Goal: Task Accomplishment & Management: Use online tool/utility

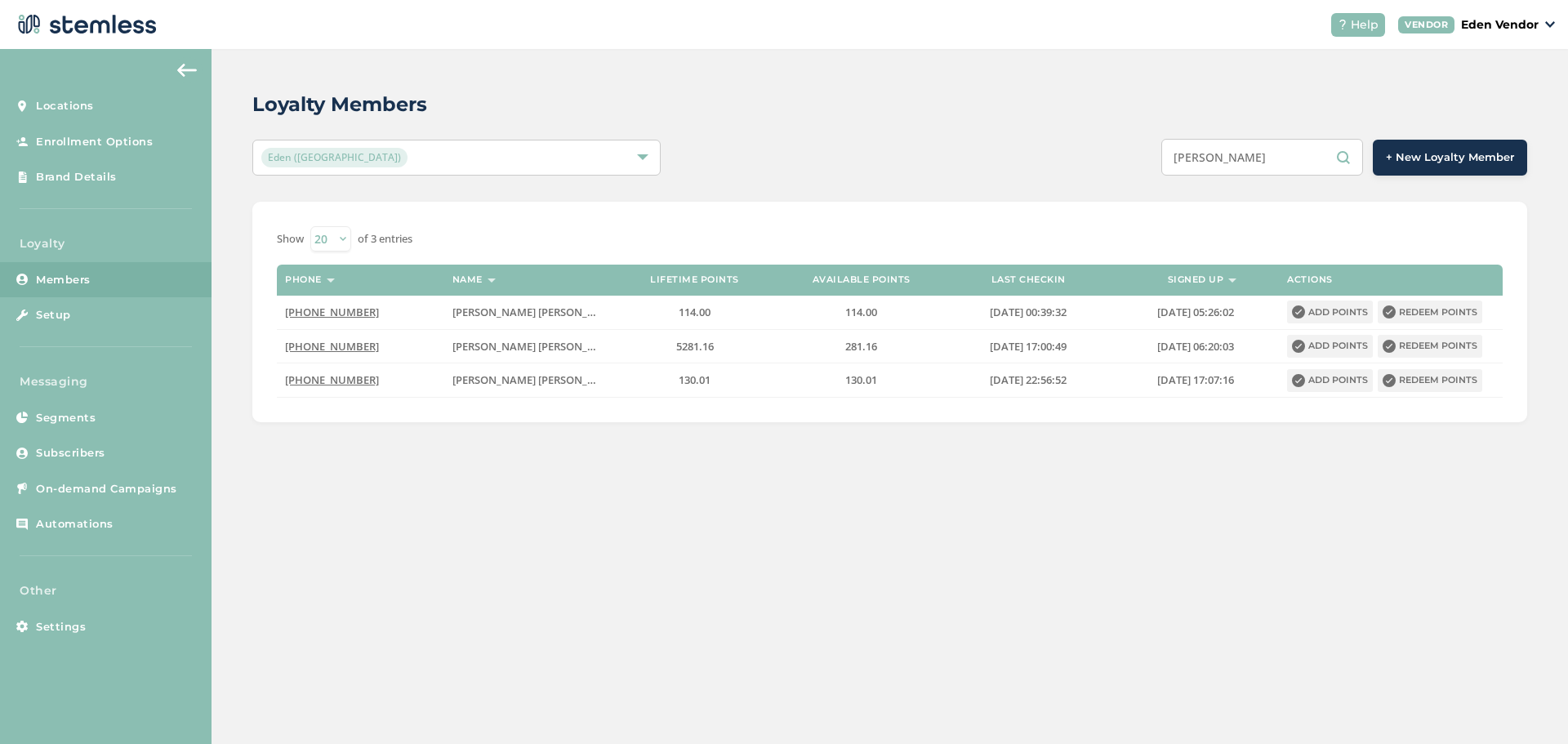
drag, startPoint x: 1269, startPoint y: 158, endPoint x: 1077, endPoint y: 213, distance: 199.7
click at [1089, 218] on div "Loyalty Members Eden (Okmulgee) [PERSON_NAME] + New Loyalty Member Show 20 50 1…" at bounding box center [889, 256] width 1356 height 414
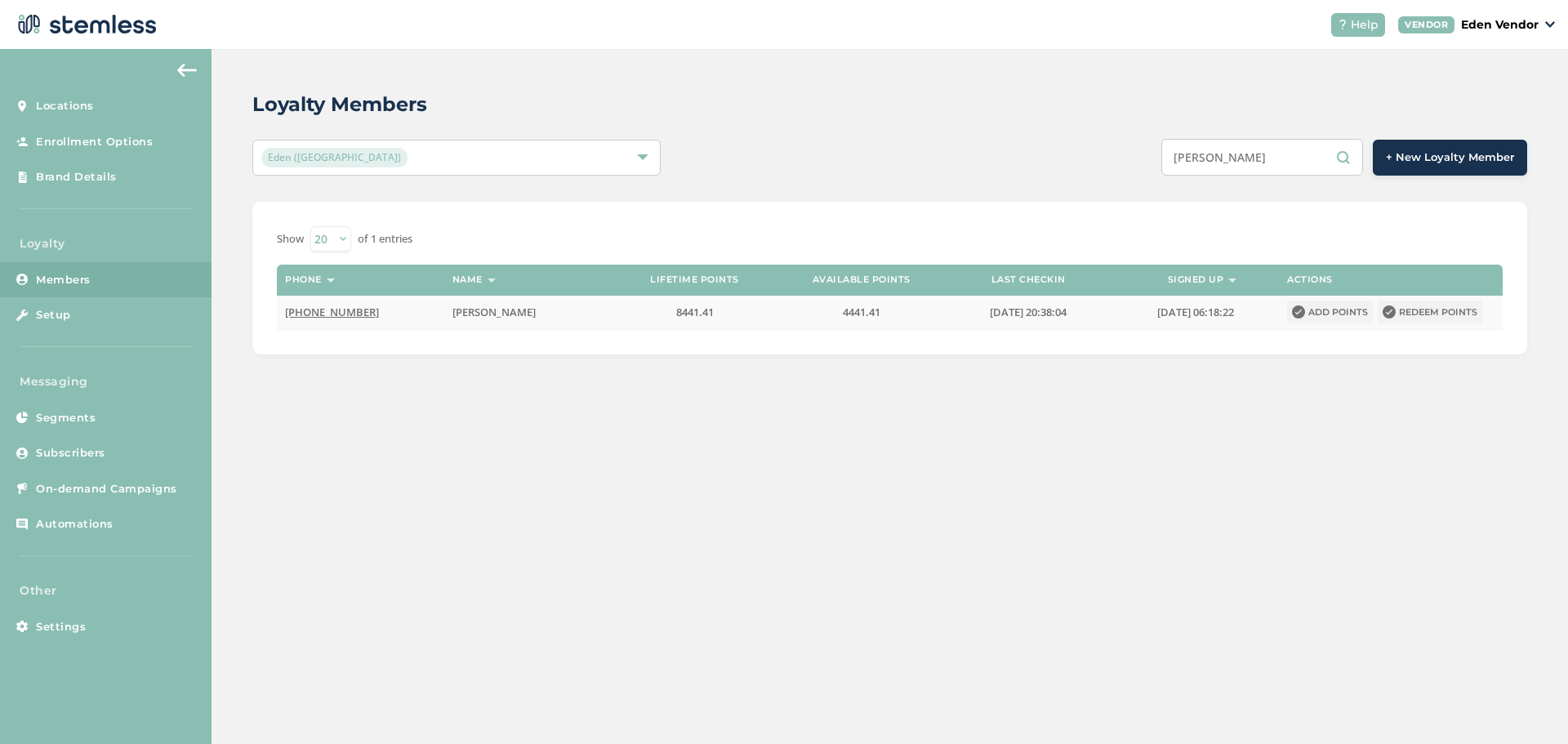
type input "[PERSON_NAME]"
click at [1393, 311] on icon at bounding box center [1389, 311] width 13 height 13
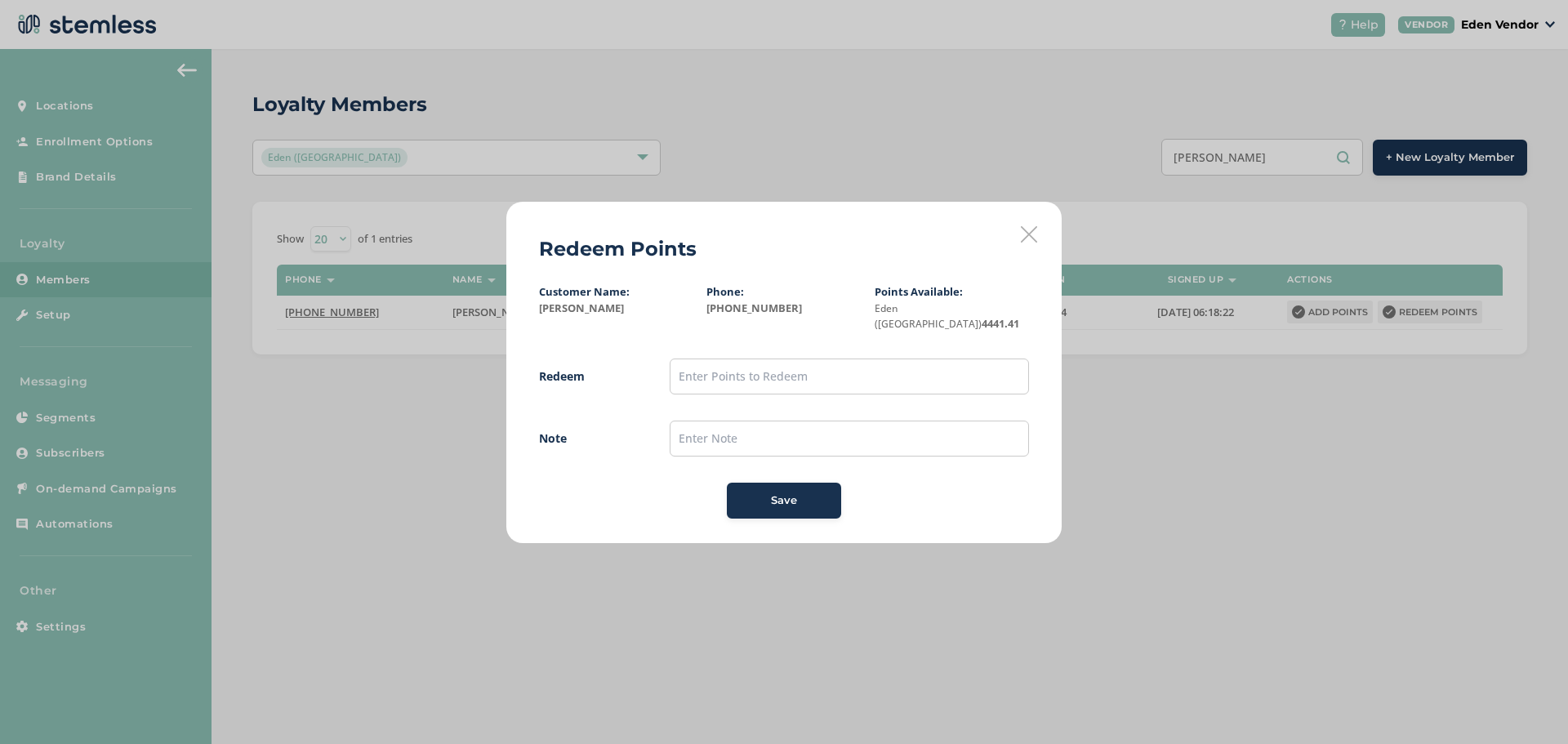
click at [1030, 242] on icon at bounding box center [1029, 234] width 16 height 16
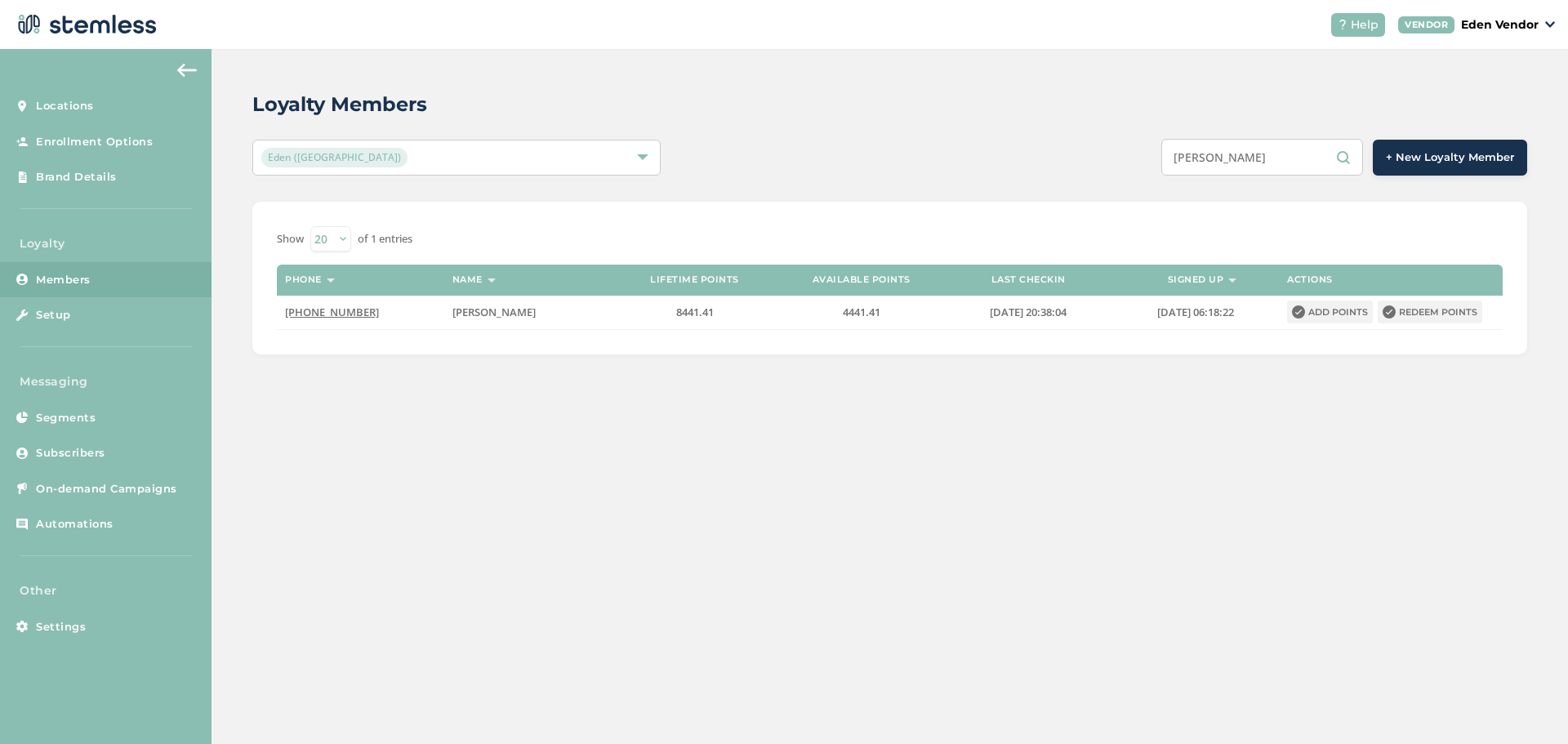
drag, startPoint x: 1264, startPoint y: 156, endPoint x: 1124, endPoint y: 175, distance: 141.3
click at [1124, 175] on div "Loyalty Members Eden (Okmulgee) [PERSON_NAME] + New Loyalty Member Show 20 50 1…" at bounding box center [889, 222] width 1356 height 346
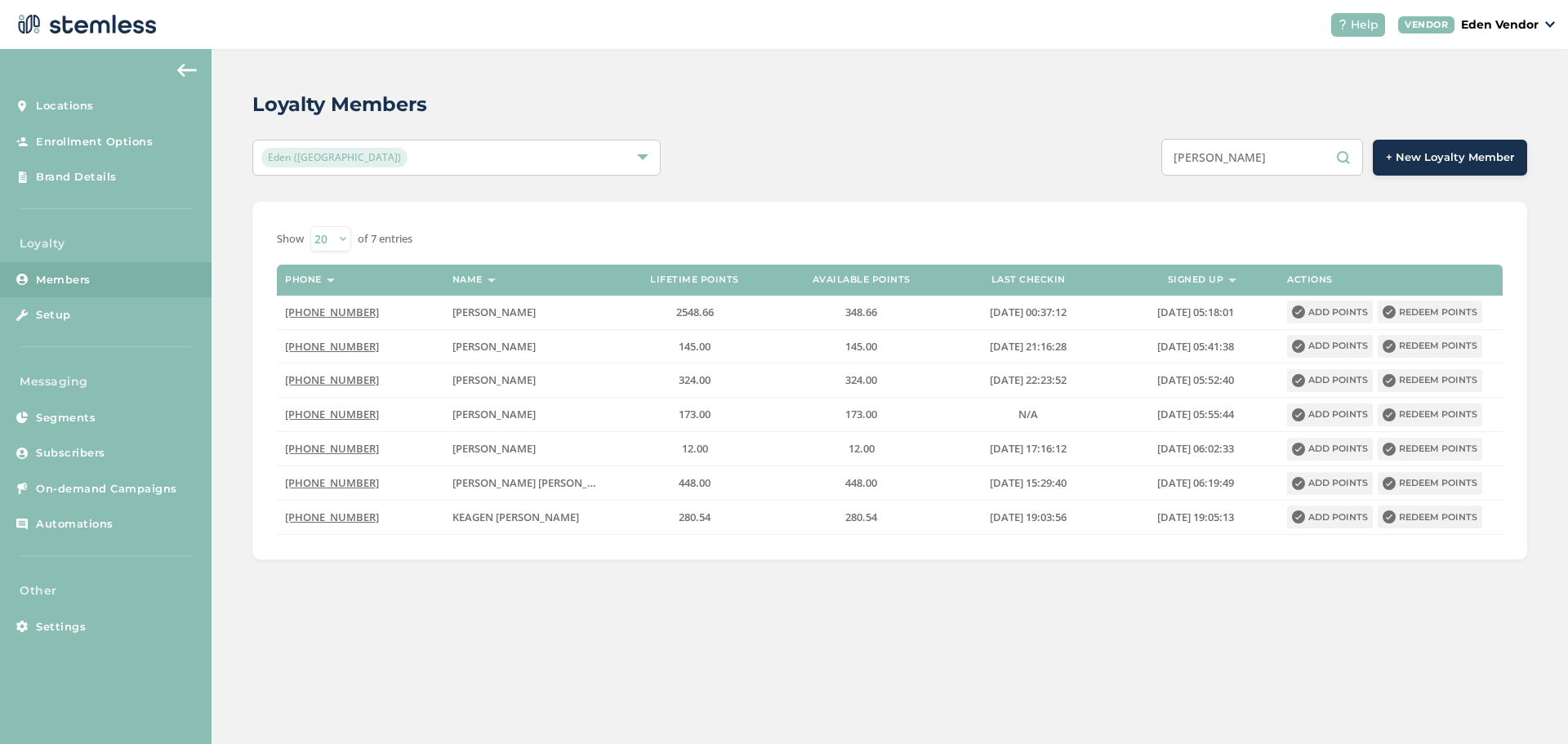
type input "[PERSON_NAME]"
click at [1441, 306] on button "Redeem points" at bounding box center [1429, 311] width 105 height 23
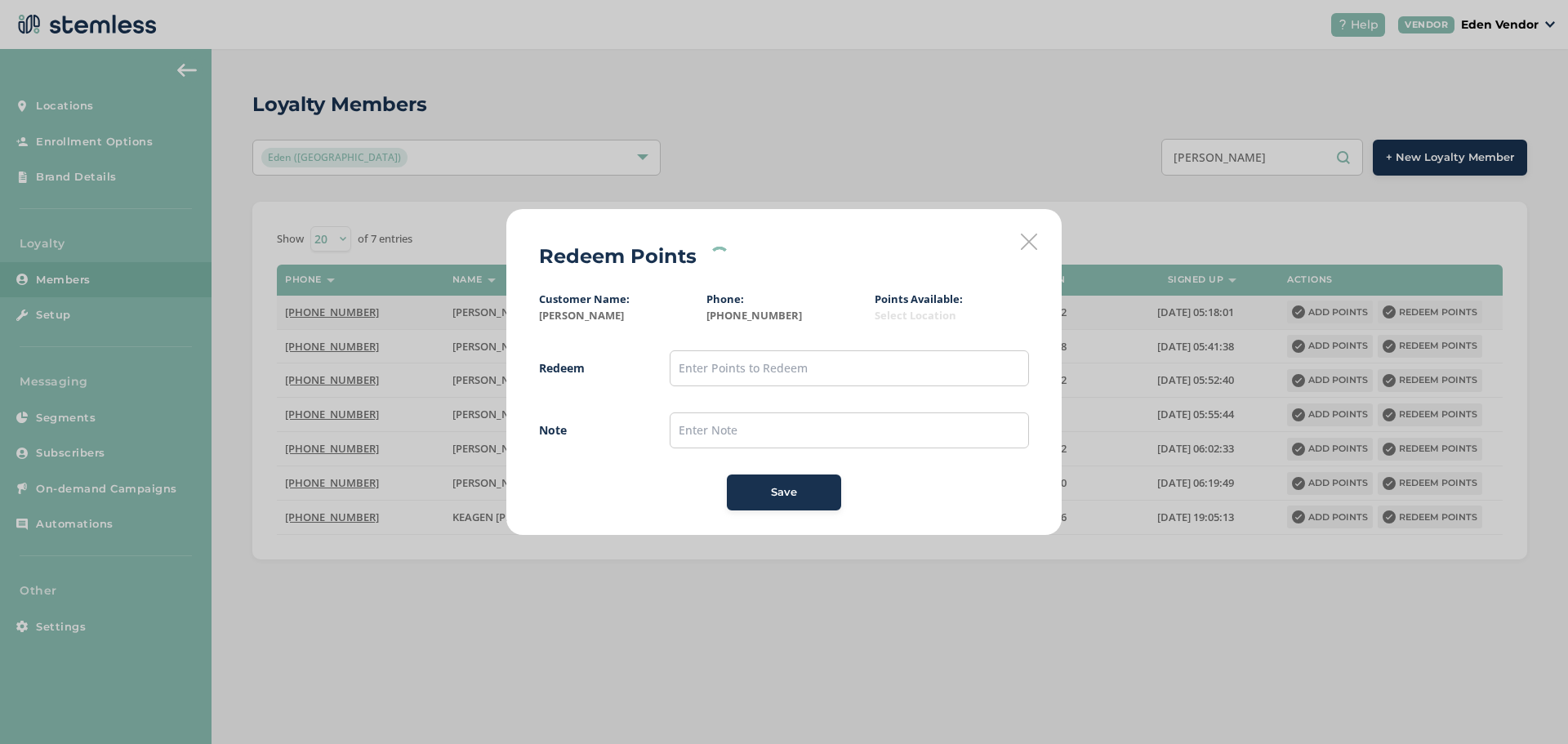
click at [1031, 241] on icon at bounding box center [1029, 241] width 16 height 16
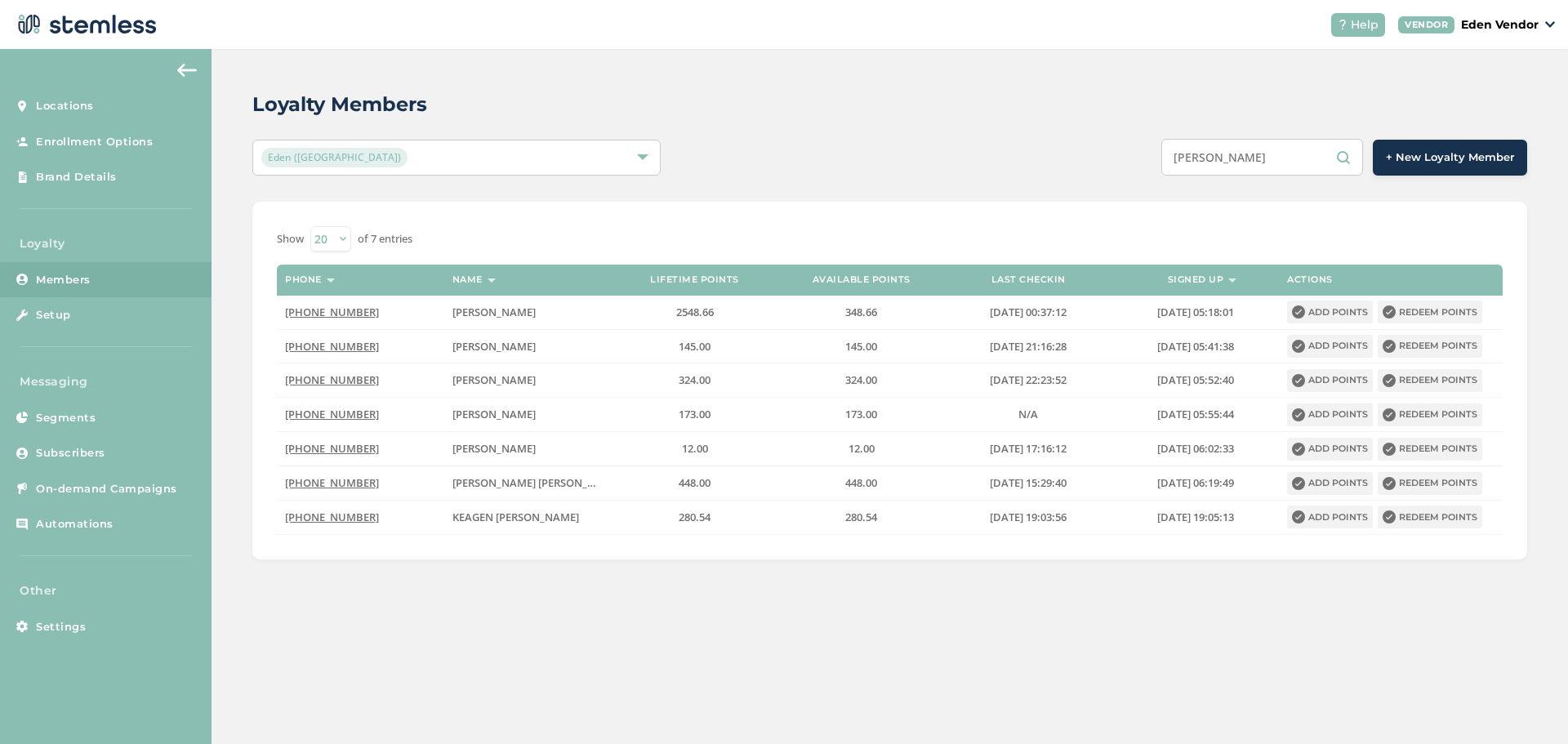
click at [1445, 319] on button "Redeem points" at bounding box center [1429, 311] width 105 height 23
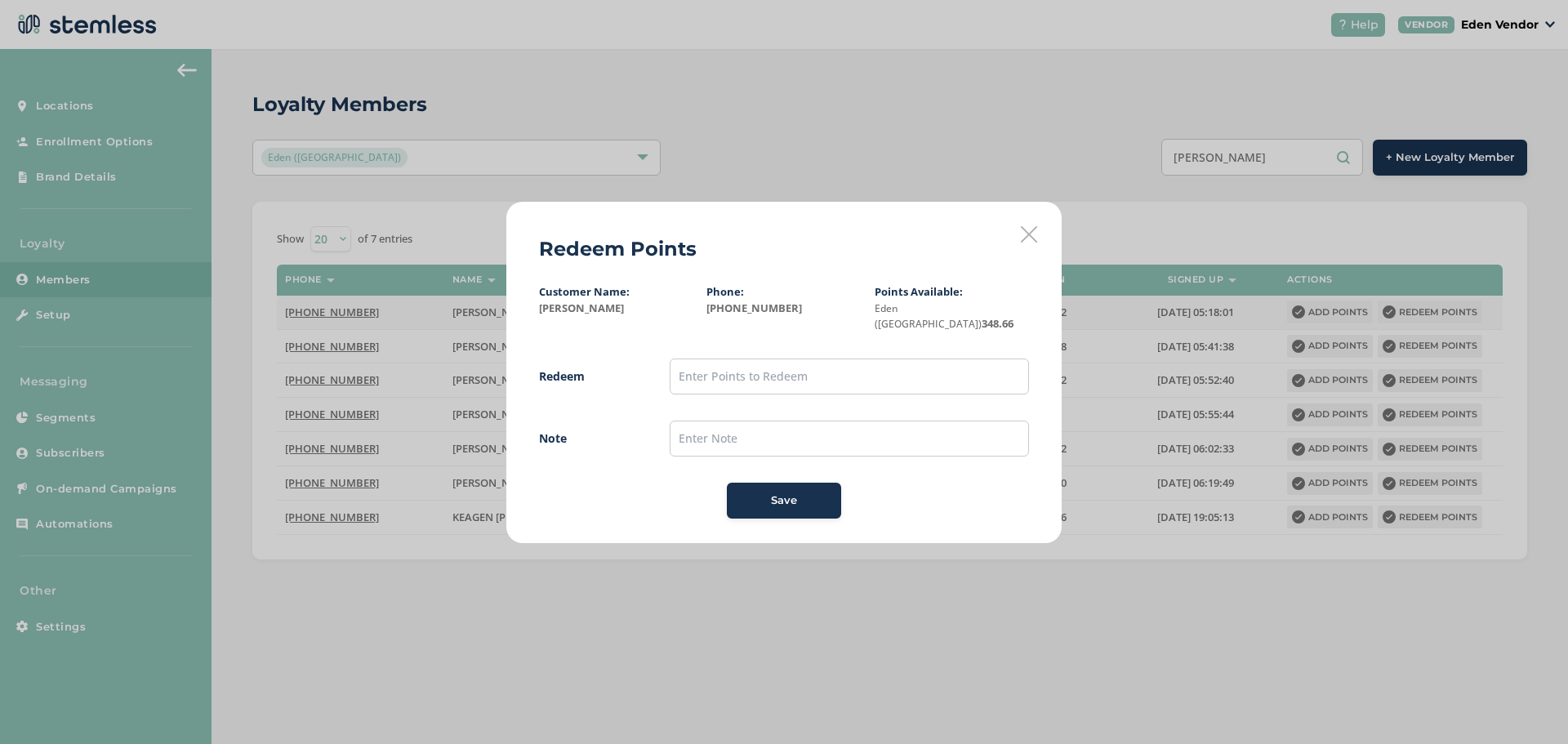
click at [1034, 237] on icon at bounding box center [1029, 234] width 16 height 16
